Goal: Navigation & Orientation: Find specific page/section

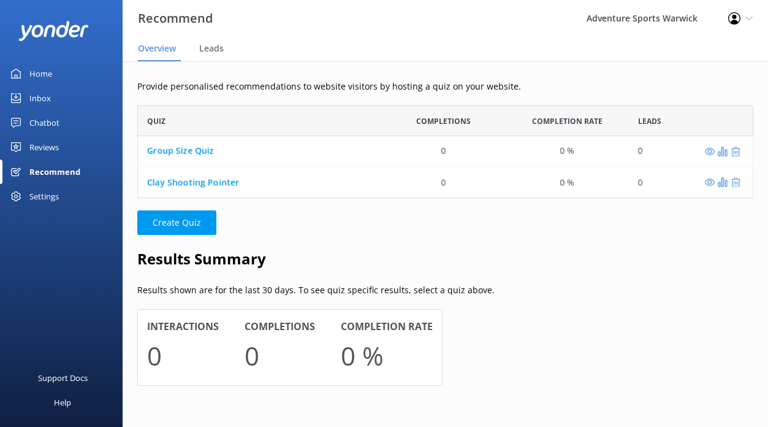
scroll to position [93, 616]
click at [28, 72] on link "Home" at bounding box center [61, 73] width 123 height 25
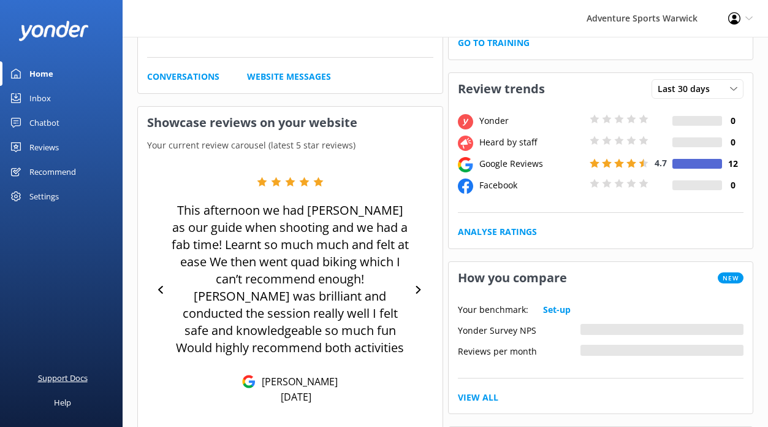
scroll to position [207, 0]
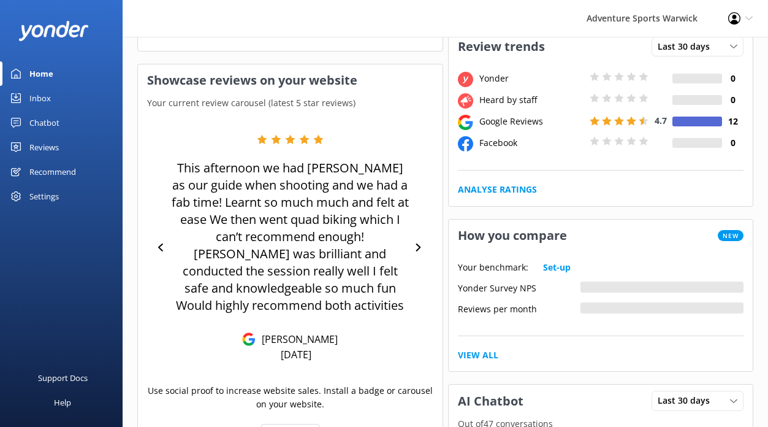
click at [32, 102] on div "Inbox" at bounding box center [39, 98] width 21 height 25
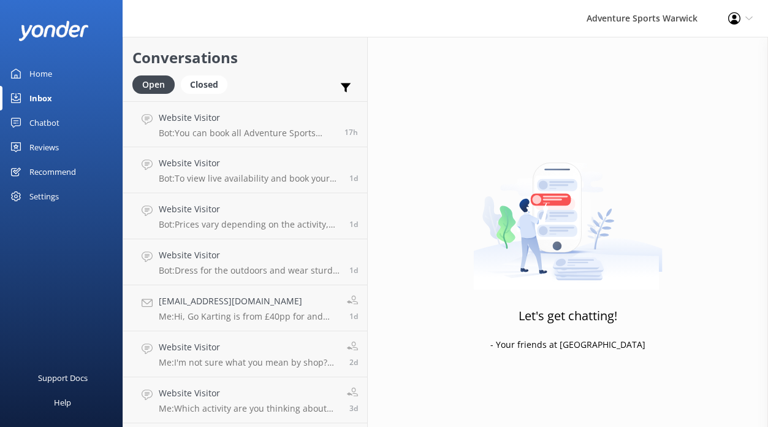
click at [53, 146] on div "Reviews" at bounding box center [43, 147] width 29 height 25
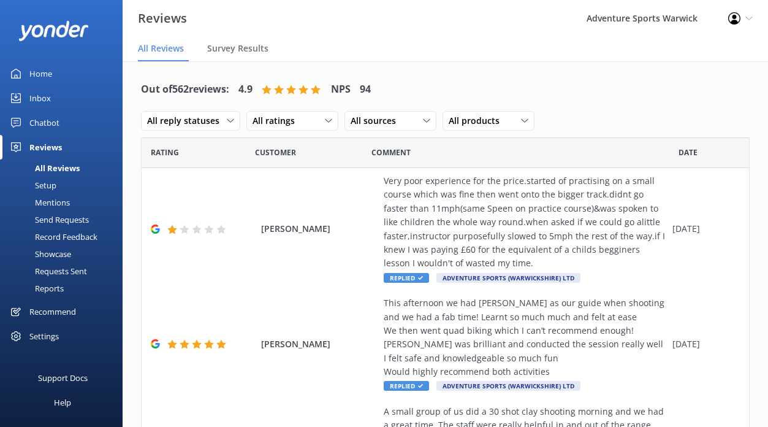
click at [36, 100] on div "Inbox" at bounding box center [39, 98] width 21 height 25
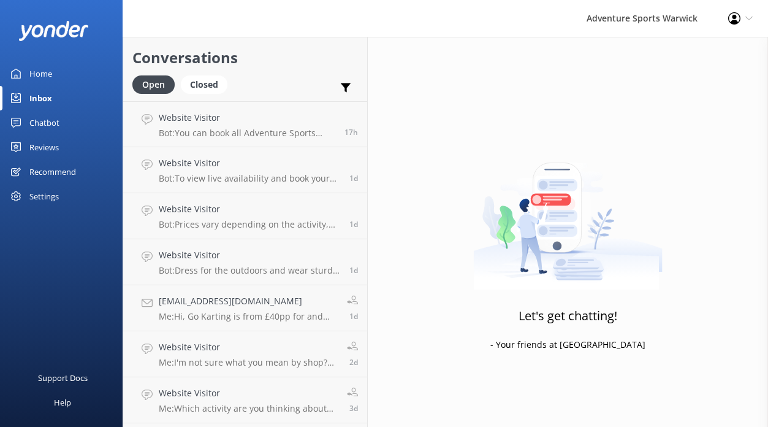
click at [34, 73] on div "Home" at bounding box center [40, 73] width 23 height 25
